Goal: Complete application form: Complete application form

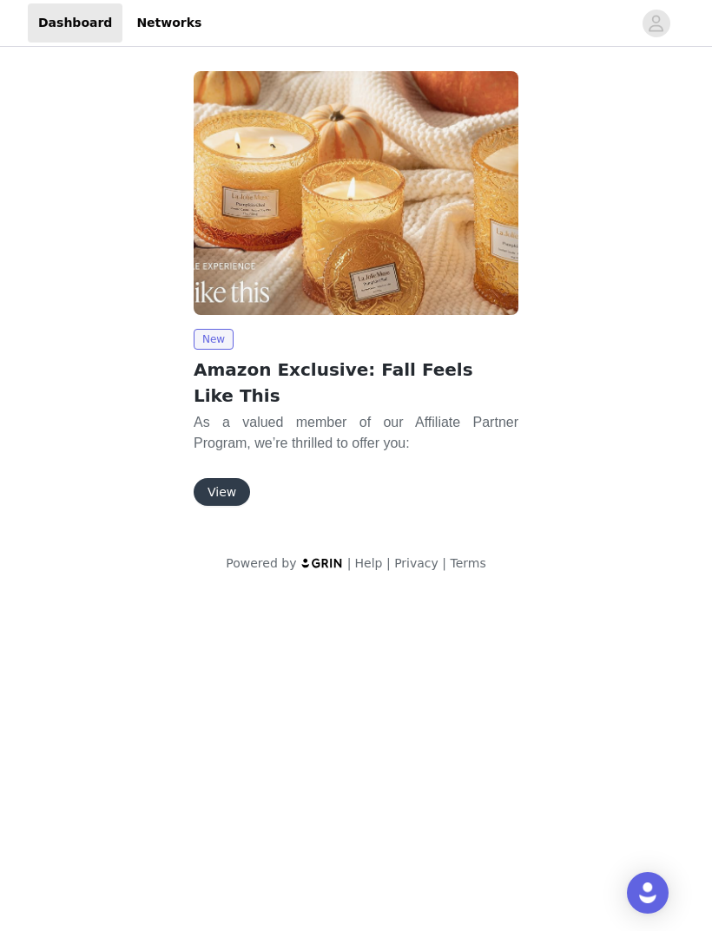
click at [240, 478] on button "View" at bounding box center [222, 492] width 56 height 28
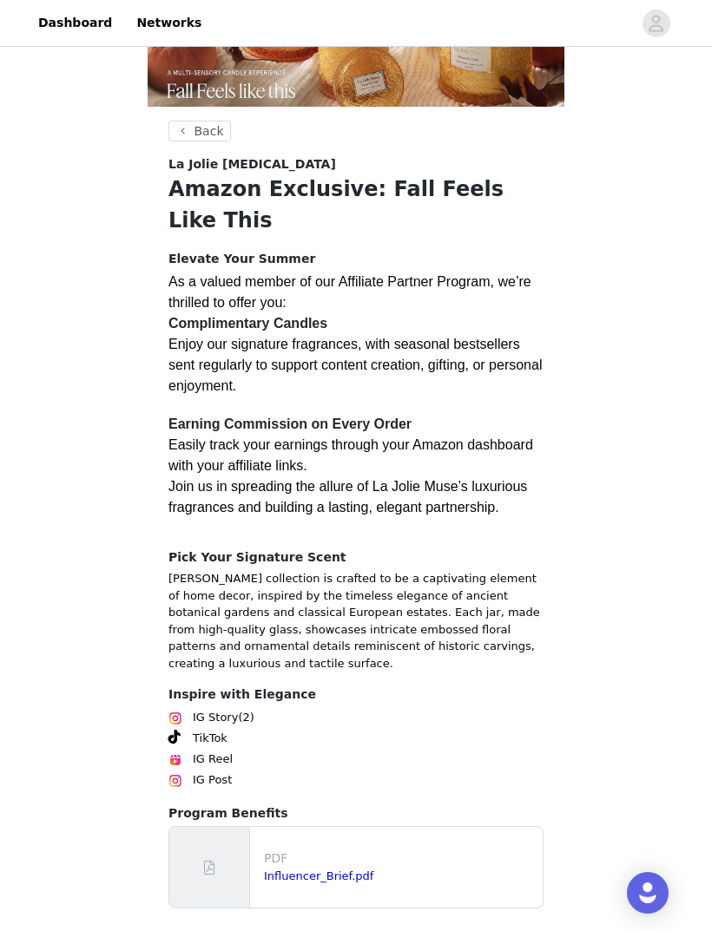
scroll to position [119, 0]
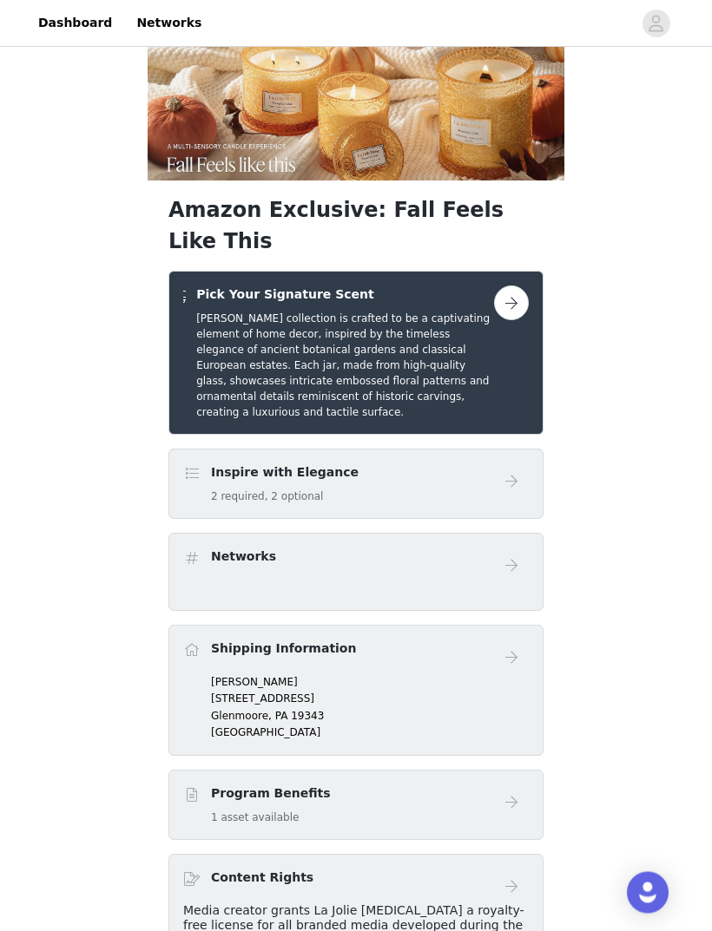
scroll to position [40, 0]
click at [509, 286] on button "button" at bounding box center [511, 303] width 35 height 35
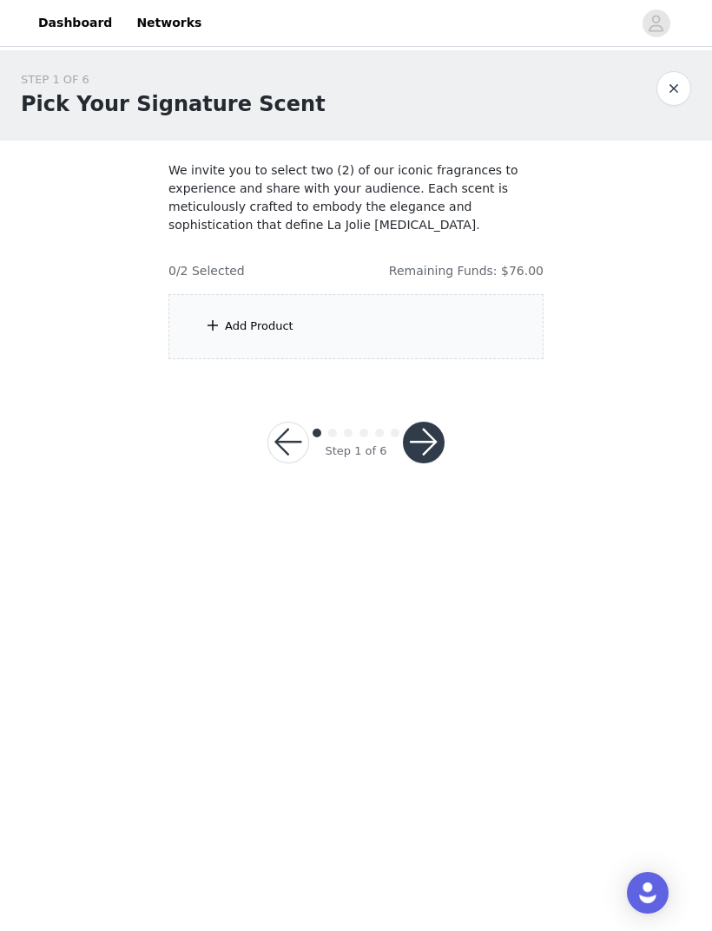
click at [213, 334] on span at bounding box center [212, 325] width 17 height 21
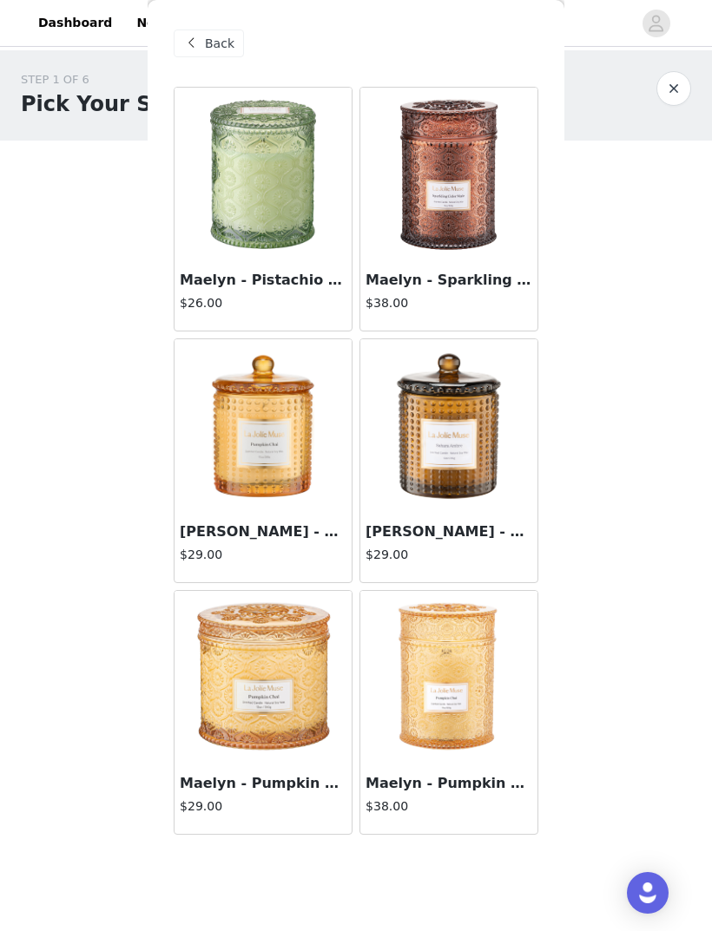
click at [478, 387] on img at bounding box center [449, 426] width 174 height 174
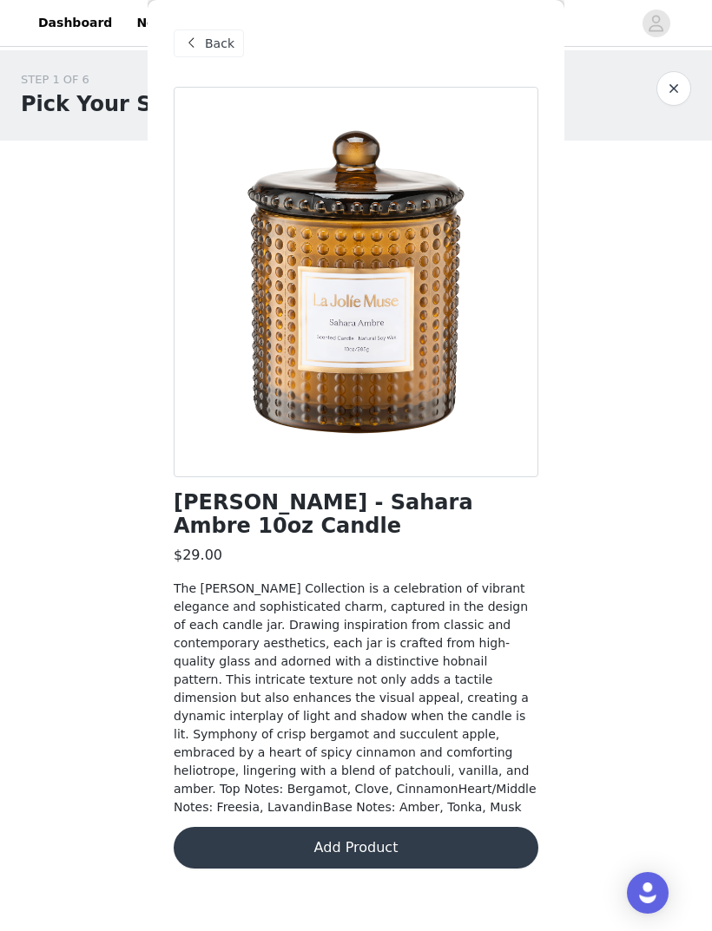
click at [239, 827] on button "Add Product" at bounding box center [356, 848] width 365 height 42
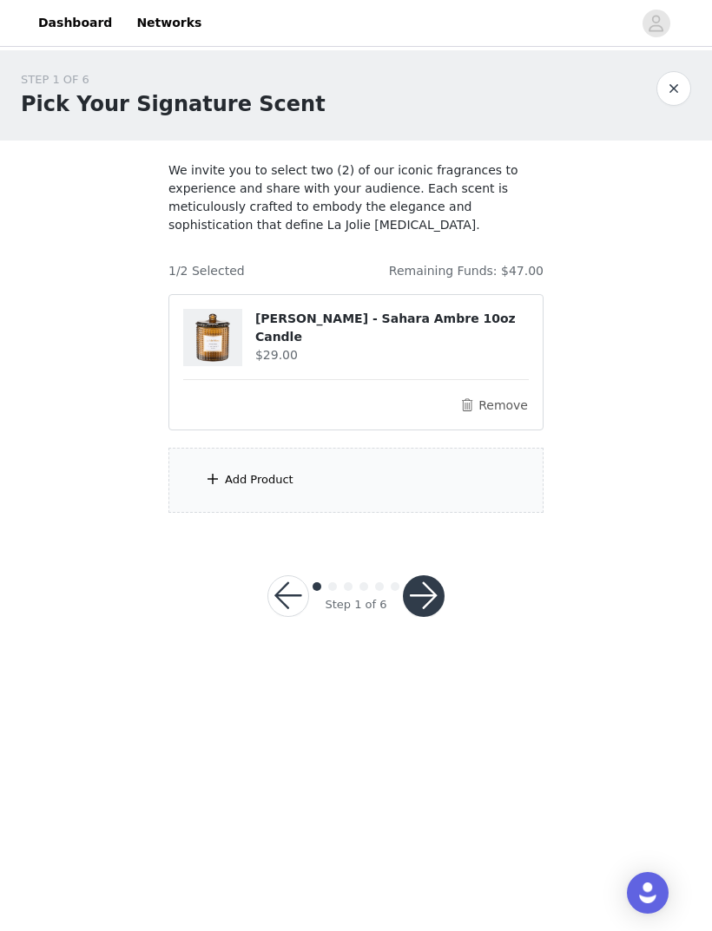
click at [211, 487] on span at bounding box center [212, 479] width 17 height 21
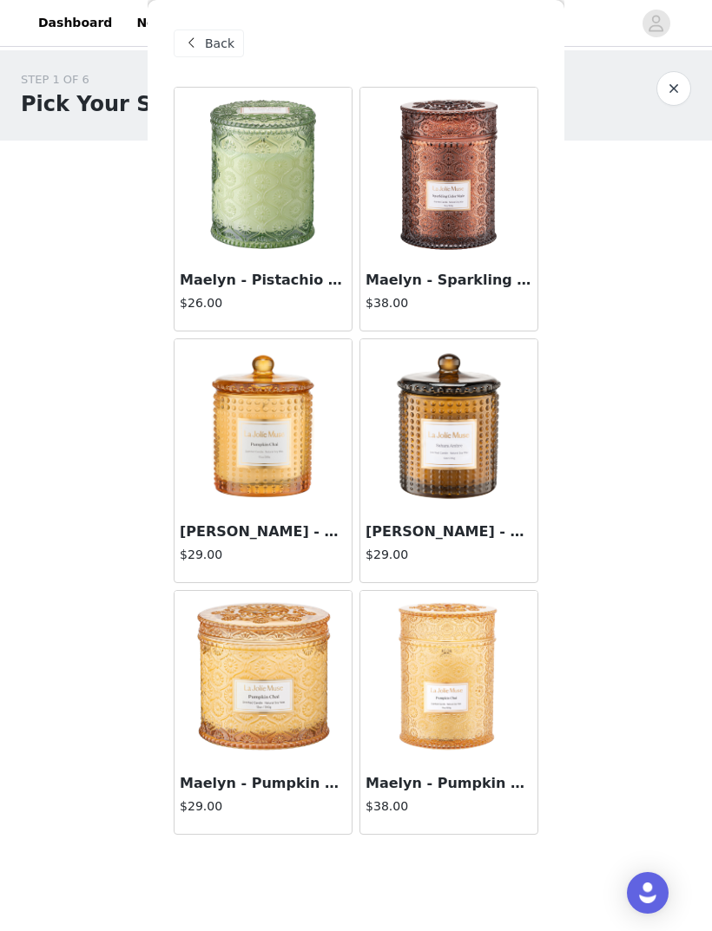
click at [436, 697] on img at bounding box center [449, 678] width 174 height 174
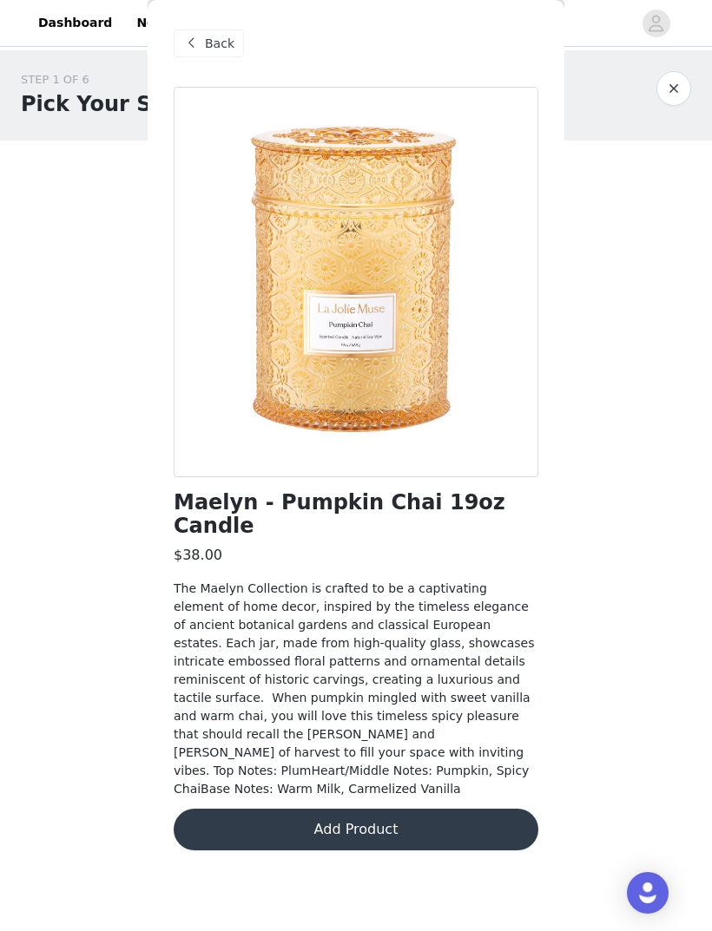
click at [233, 809] on button "Add Product" at bounding box center [356, 830] width 365 height 42
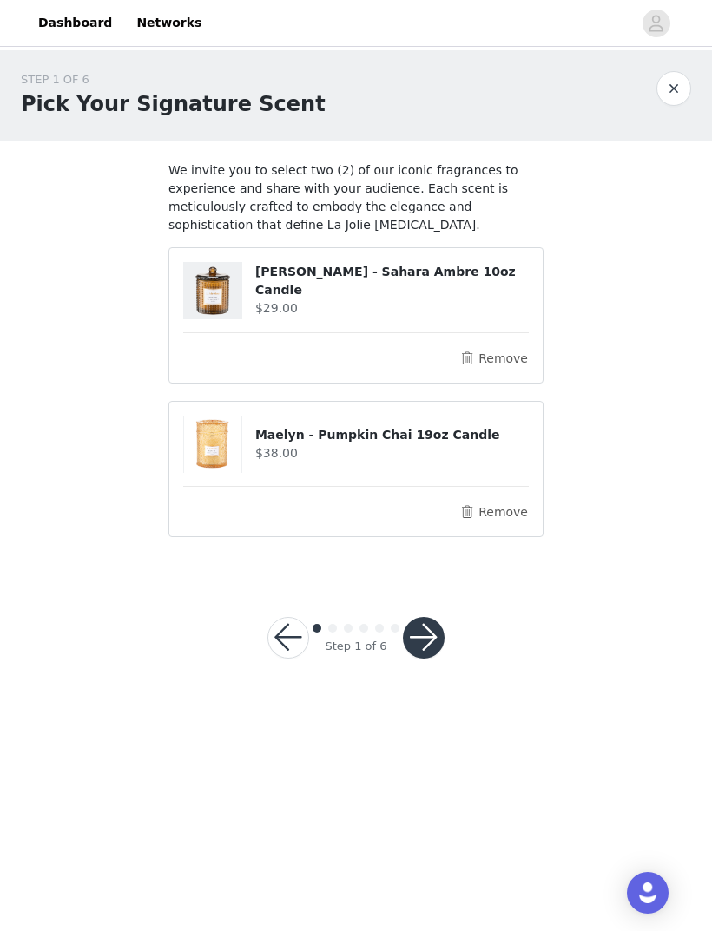
click at [426, 627] on button "button" at bounding box center [424, 638] width 42 height 42
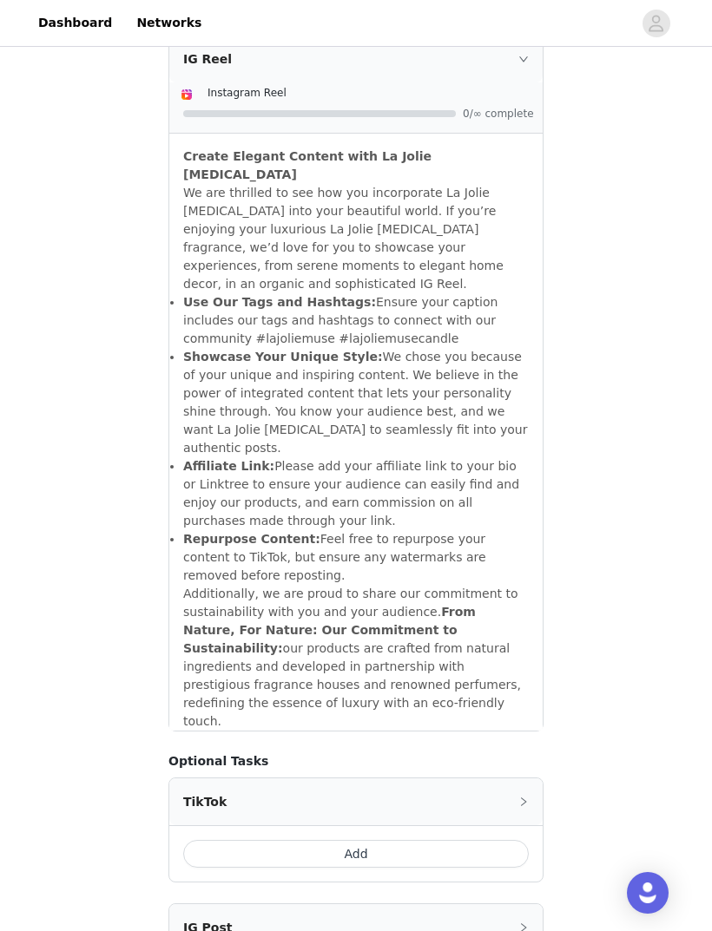
scroll to position [1847, 0]
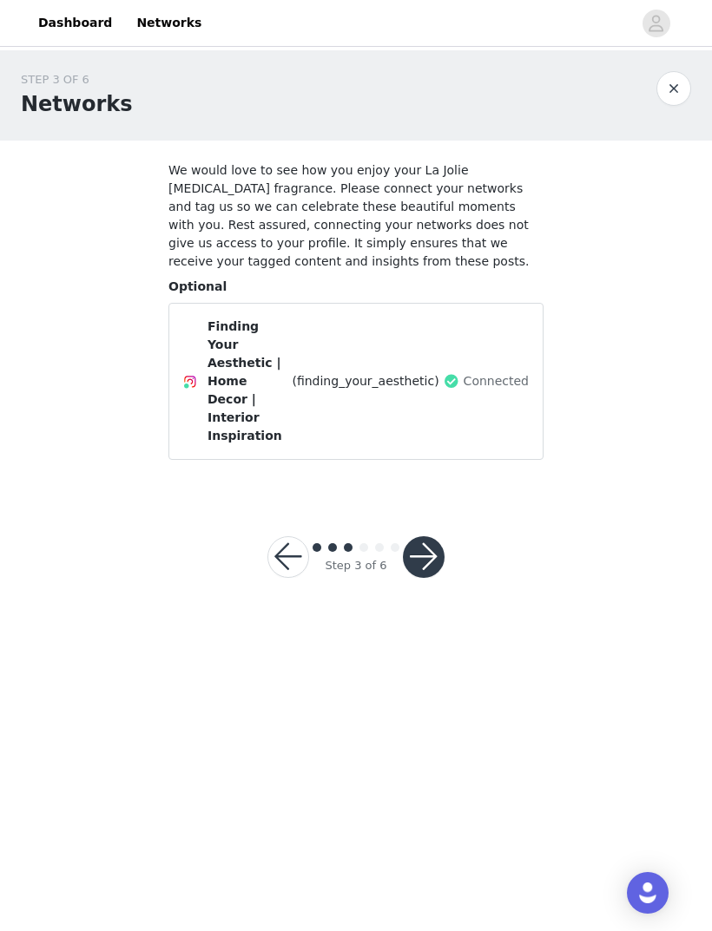
click at [428, 536] on button "button" at bounding box center [424, 557] width 42 height 42
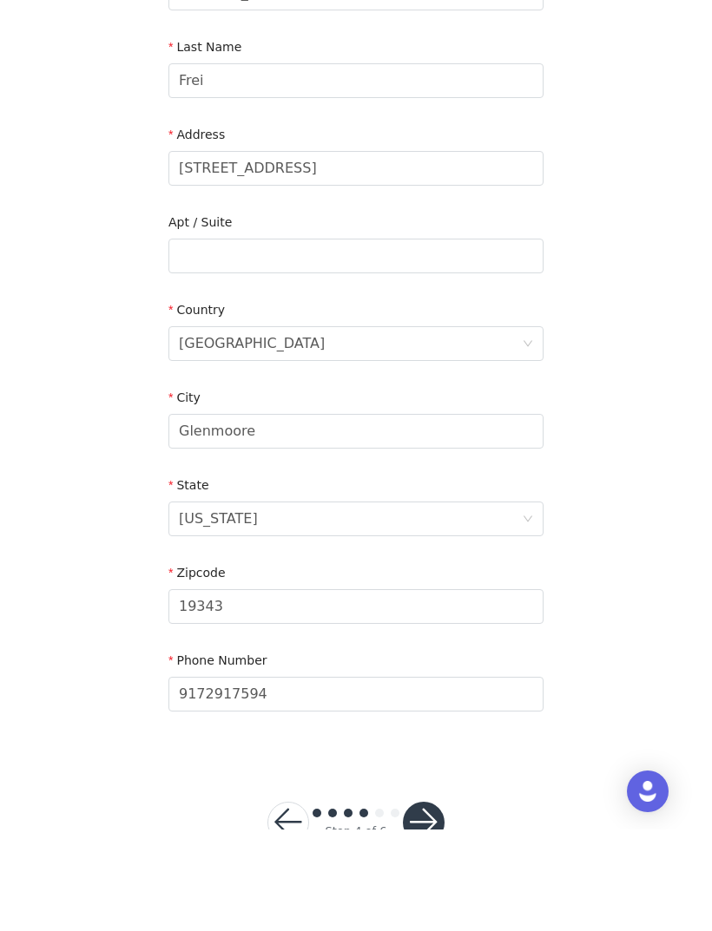
scroll to position [196, 0]
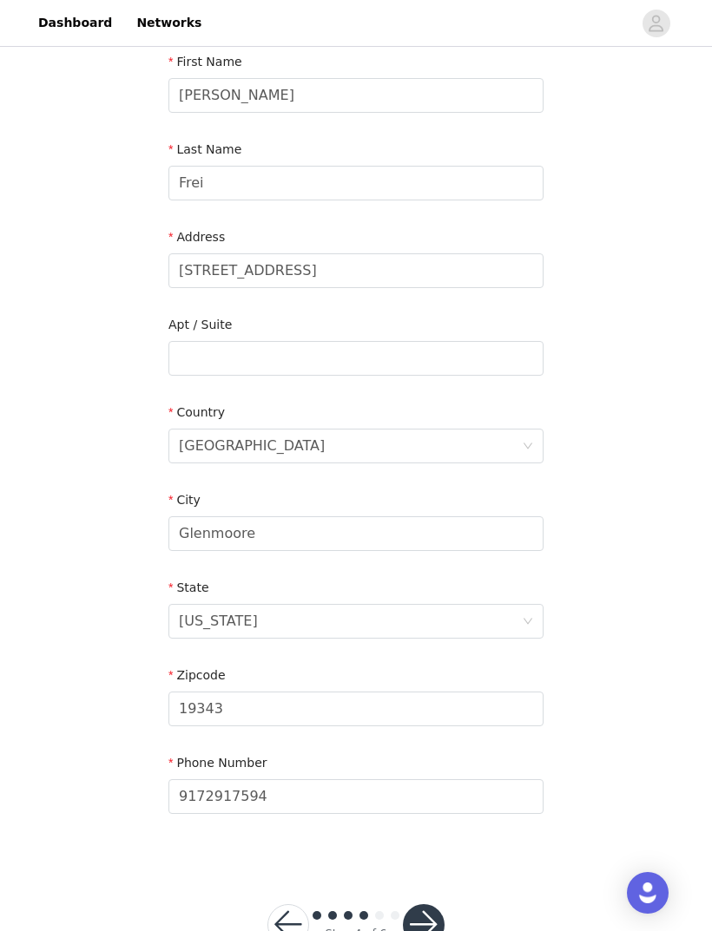
click at [436, 918] on button "button" at bounding box center [424, 925] width 42 height 42
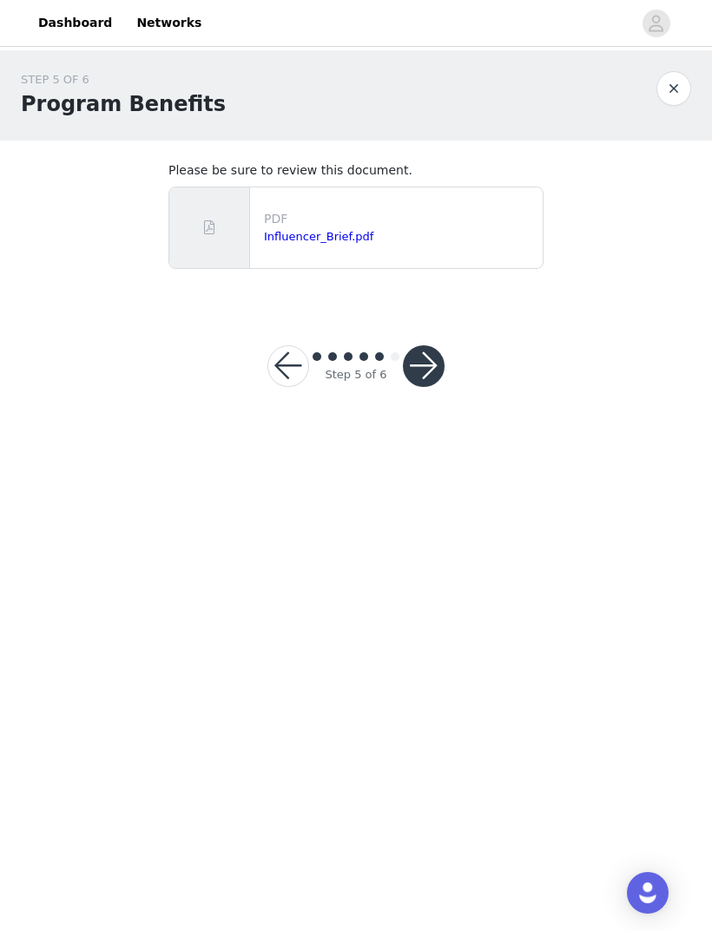
click at [430, 355] on button "button" at bounding box center [424, 366] width 42 height 42
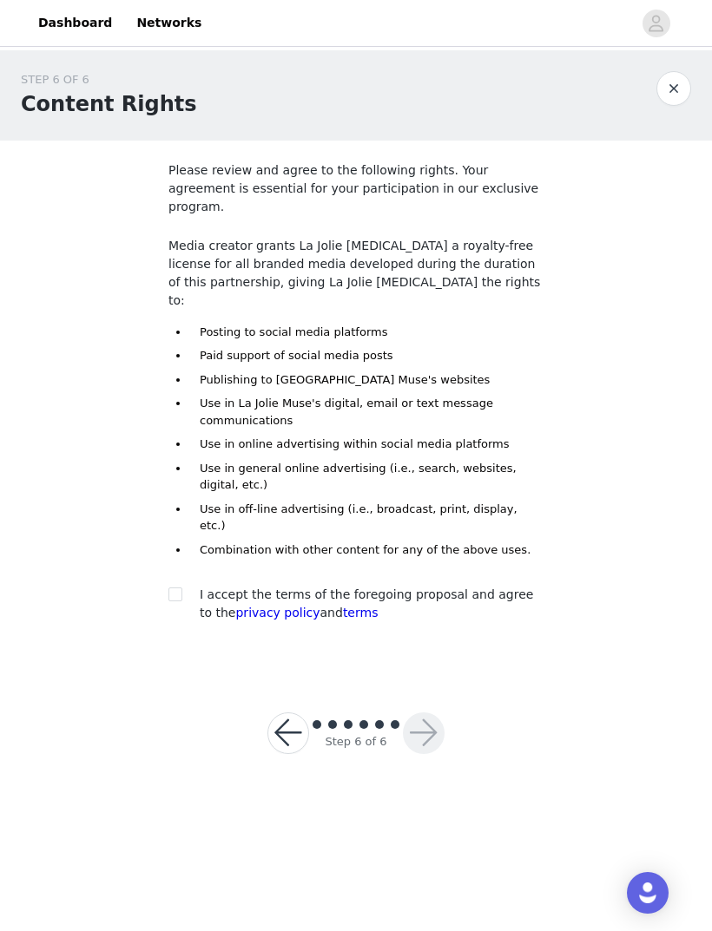
click at [178, 588] on input "checkbox" at bounding box center [174, 594] width 12 height 12
checkbox input "true"
click at [437, 713] on button "button" at bounding box center [424, 734] width 42 height 42
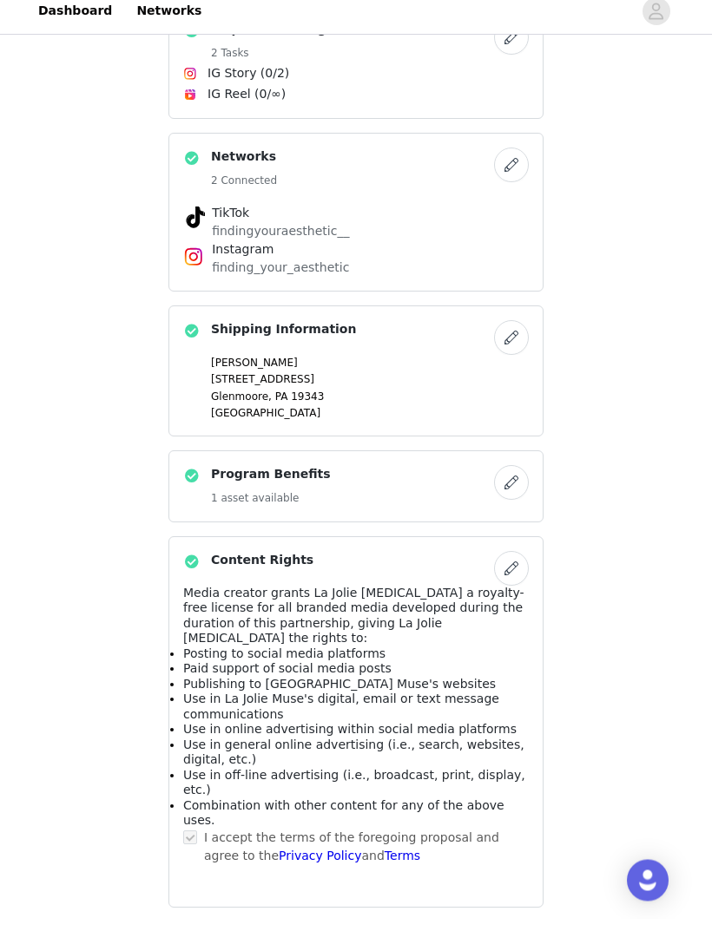
scroll to position [517, 0]
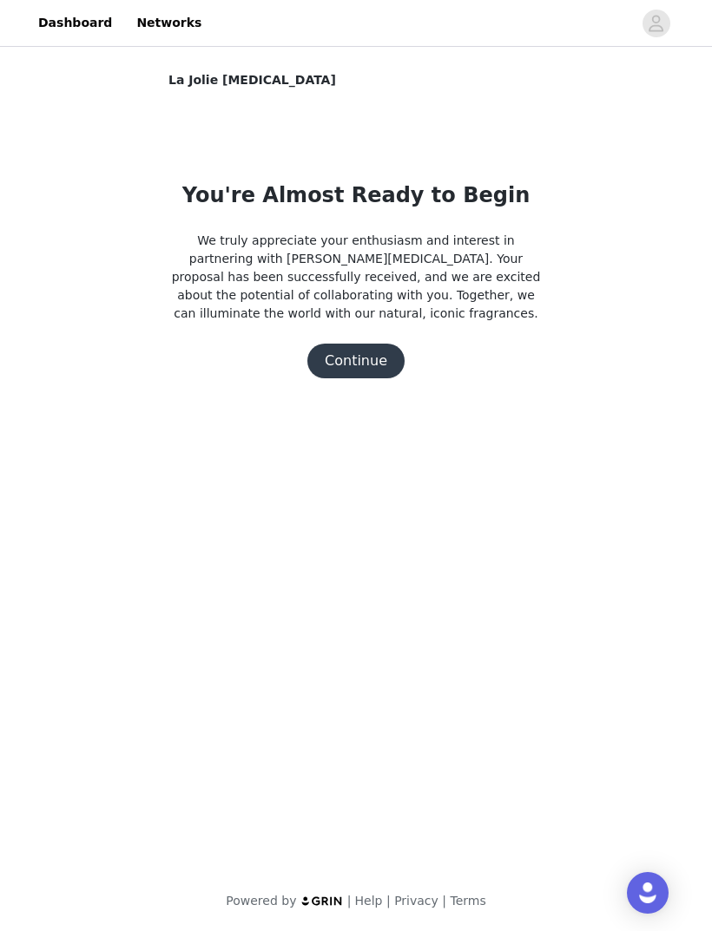
scroll to position [0, 0]
click at [377, 365] on button "Continue" at bounding box center [355, 361] width 97 height 35
